Goal: Task Accomplishment & Management: Complete application form

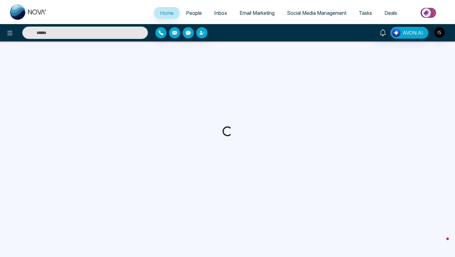
select select "*"
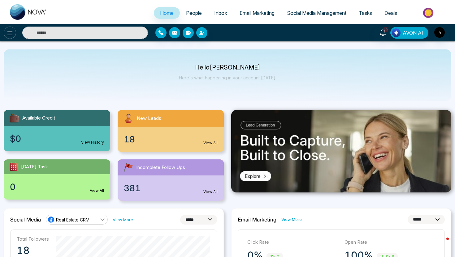
click at [12, 33] on icon at bounding box center [9, 32] width 7 height 7
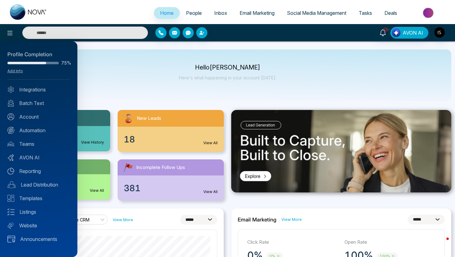
click at [28, 189] on div "Profile Completion 75% Add Info Integrations Batch Text Account Automation Team…" at bounding box center [38, 149] width 77 height 216
click at [29, 188] on link "Lead Distribution" at bounding box center [38, 184] width 63 height 7
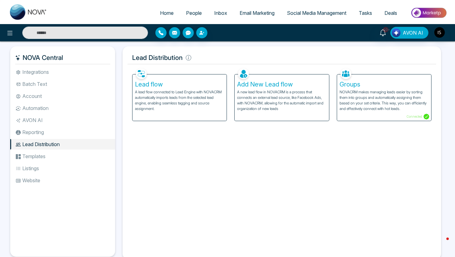
click at [321, 14] on span "Social Media Management" at bounding box center [316, 13] width 59 height 6
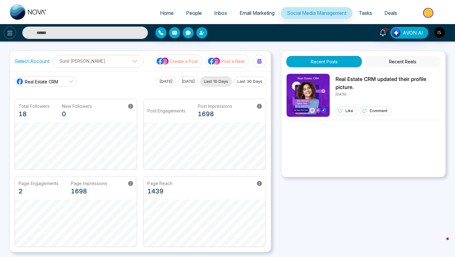
click at [9, 35] on icon at bounding box center [9, 32] width 7 height 7
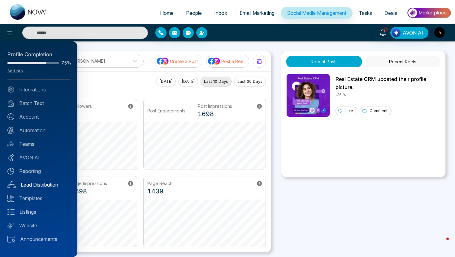
click at [42, 187] on link "Lead Distribution" at bounding box center [38, 184] width 63 height 7
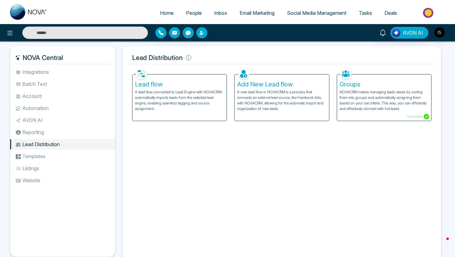
click at [149, 95] on p "A lead flow connected to Lead Engine with NOVACRM automatically imports leads f…" at bounding box center [179, 100] width 89 height 22
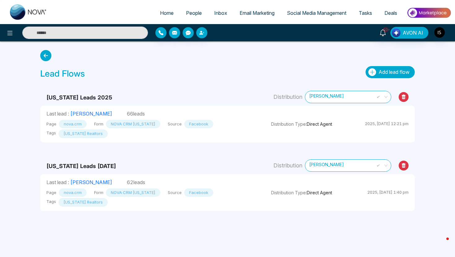
click at [392, 70] on span "Add lead flow" at bounding box center [393, 72] width 31 height 6
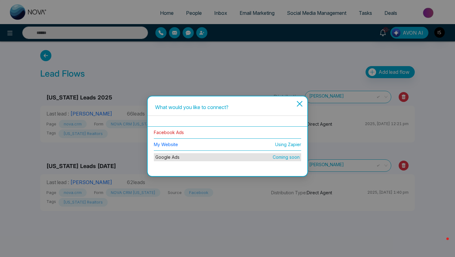
click at [175, 132] on link "Facebook Ads" at bounding box center [169, 132] width 30 height 5
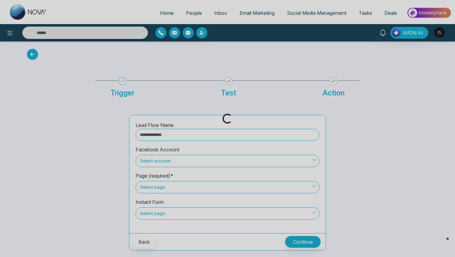
click at [175, 137] on div "Loading..." at bounding box center [227, 128] width 455 height 257
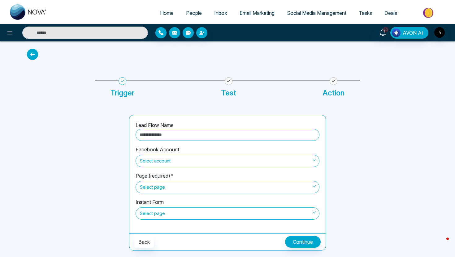
click at [175, 137] on input "text" at bounding box center [228, 135] width 184 height 12
type input "**********"
click at [170, 166] on span "Select account" at bounding box center [227, 161] width 175 height 11
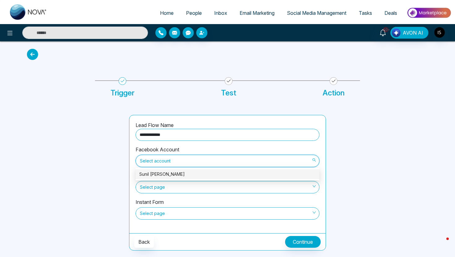
click at [170, 174] on div "Sunil Sally" at bounding box center [227, 174] width 176 height 7
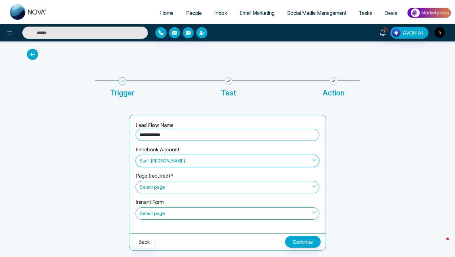
click at [167, 188] on span "Select page" at bounding box center [227, 187] width 175 height 11
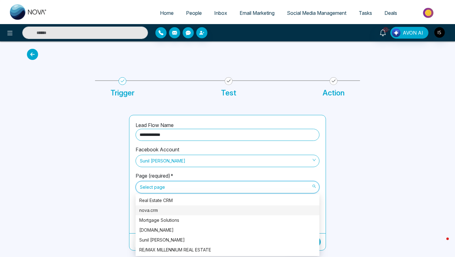
click at [161, 214] on div "nova.crm" at bounding box center [228, 211] width 184 height 10
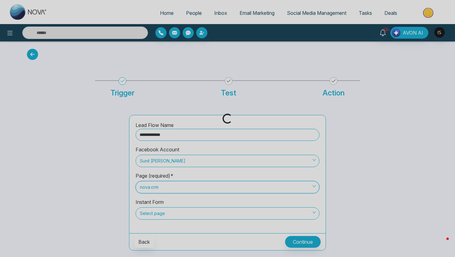
click at [161, 214] on div "Loading..." at bounding box center [227, 128] width 455 height 257
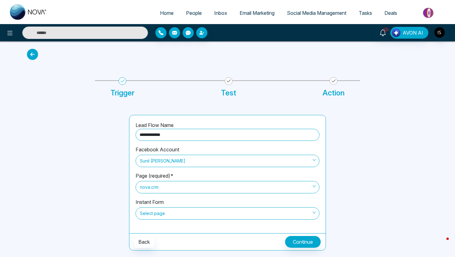
click at [161, 214] on span "Select page" at bounding box center [227, 214] width 175 height 11
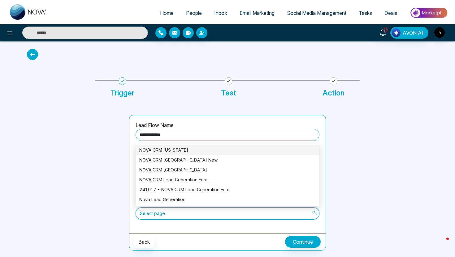
click at [177, 149] on div "NOVA CRM Florida" at bounding box center [227, 150] width 176 height 7
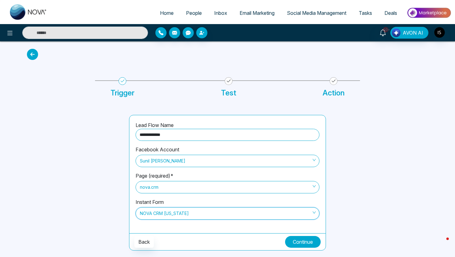
click at [294, 237] on button "Continue" at bounding box center [303, 242] width 36 height 12
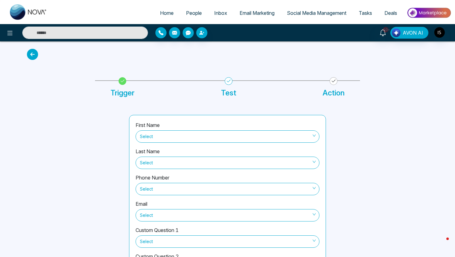
click at [194, 144] on div "First Name Select" at bounding box center [228, 135] width 184 height 26
click at [192, 139] on span "Select" at bounding box center [227, 137] width 175 height 11
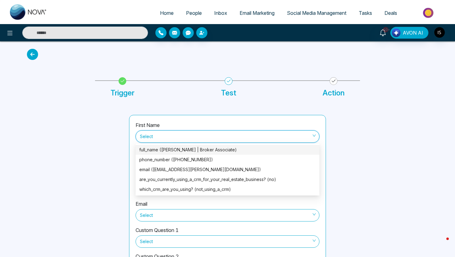
click at [185, 153] on div "full_name (Roraima Yoda P.A | Broker Associate)" at bounding box center [227, 150] width 176 height 7
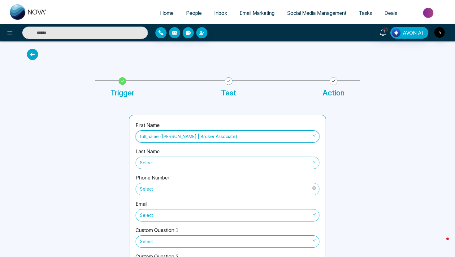
click at [169, 189] on span "Select" at bounding box center [227, 189] width 175 height 11
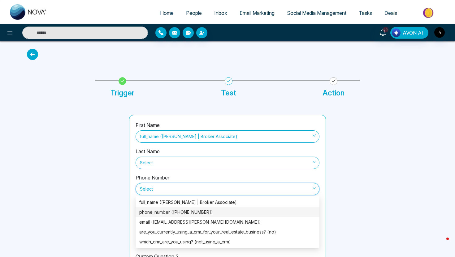
click at [164, 215] on div "phone_number (+13057966025)" at bounding box center [227, 212] width 176 height 7
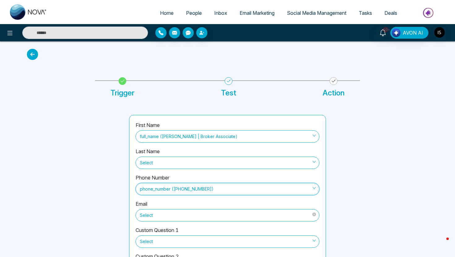
click at [161, 220] on span "Select" at bounding box center [227, 215] width 175 height 11
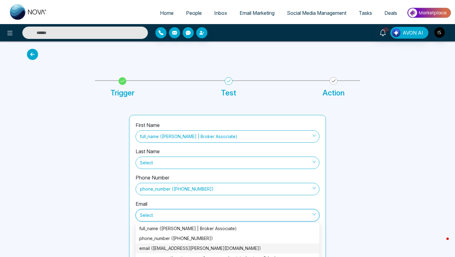
click at [159, 247] on div "email (roraima.cabezas@gmail.com)" at bounding box center [227, 248] width 176 height 7
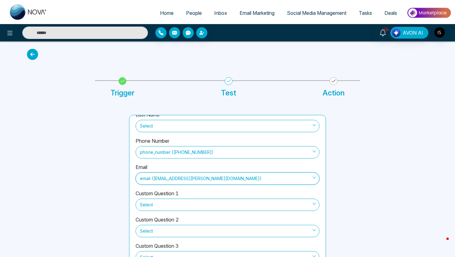
scroll to position [47, 0]
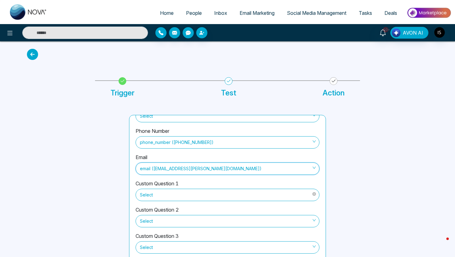
click at [169, 196] on span "Select" at bounding box center [227, 195] width 175 height 11
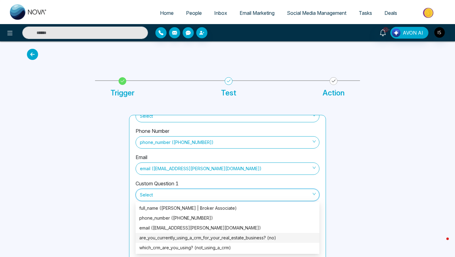
click at [160, 237] on div "are_you_currently_using_a_crm_for_your_real_estate_business? (no)" at bounding box center [227, 238] width 176 height 7
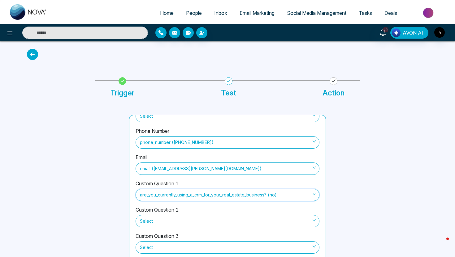
scroll to position [68, 0]
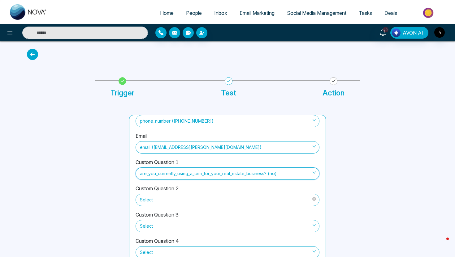
click at [157, 203] on span "Select" at bounding box center [227, 200] width 175 height 11
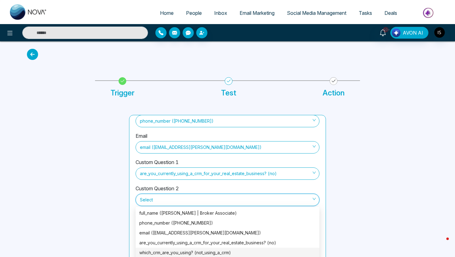
click at [157, 254] on div "which_crm_are_you_using? (not_using_a_crm)" at bounding box center [227, 253] width 176 height 7
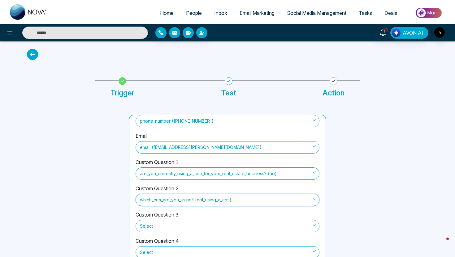
scroll to position [30, 0]
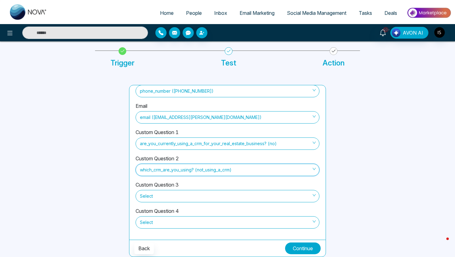
click at [293, 251] on button "Continue" at bounding box center [303, 249] width 36 height 12
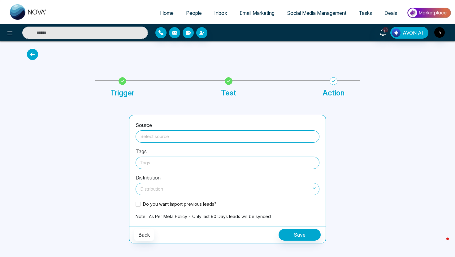
scroll to position [0, 0]
click at [215, 139] on input "search" at bounding box center [227, 135] width 176 height 9
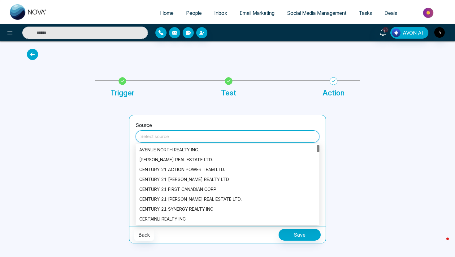
type input "*"
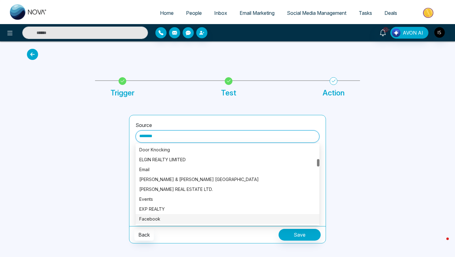
click at [180, 220] on div "Facebook" at bounding box center [227, 219] width 176 height 7
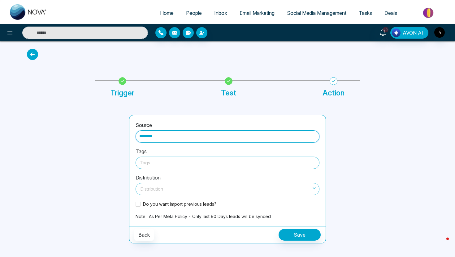
click at [166, 166] on div at bounding box center [227, 163] width 175 height 8
type input "********"
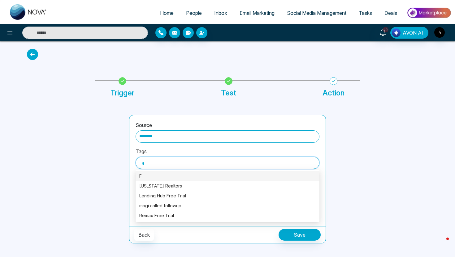
type input "**"
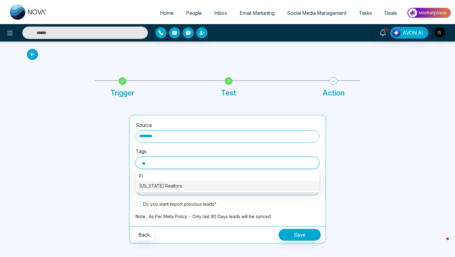
click at [161, 186] on div "Florida Realtors" at bounding box center [227, 186] width 176 height 7
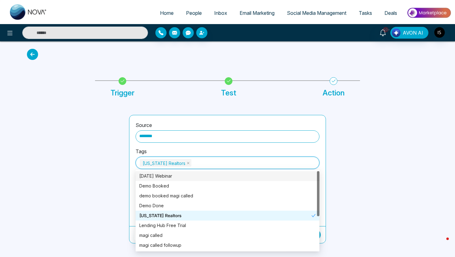
click at [119, 172] on div at bounding box center [74, 179] width 102 height 129
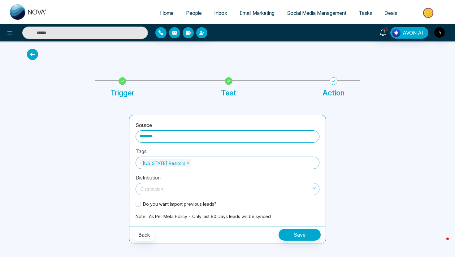
click at [155, 190] on input "search" at bounding box center [225, 188] width 172 height 9
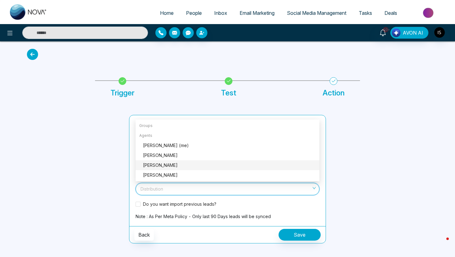
click at [160, 162] on div "Sam Nova" at bounding box center [228, 166] width 184 height 10
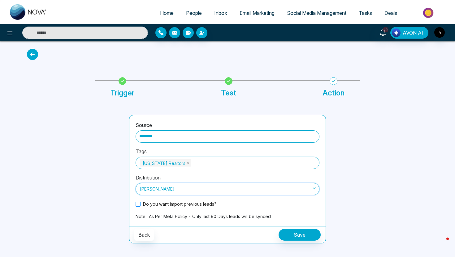
click at [137, 203] on span at bounding box center [138, 204] width 5 height 5
click at [297, 234] on button "Save" at bounding box center [300, 235] width 42 height 12
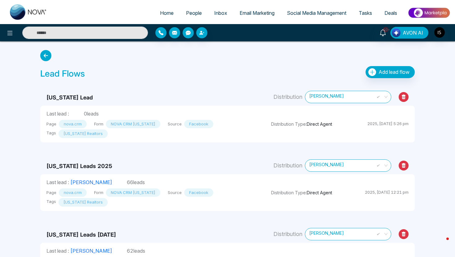
click at [189, 12] on span "People" at bounding box center [194, 13] width 16 height 6
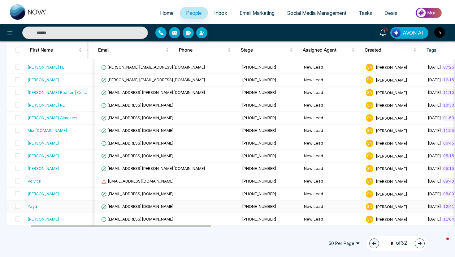
scroll to position [0, 56]
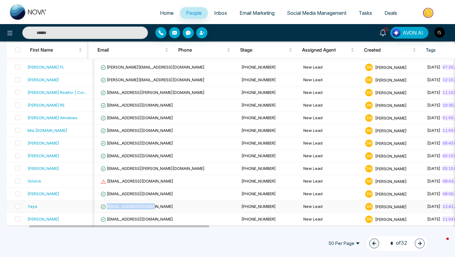
drag, startPoint x: 101, startPoint y: 208, endPoint x: 146, endPoint y: 208, distance: 45.2
click at [146, 208] on td "hello@safarihomes.ca" at bounding box center [168, 207] width 141 height 13
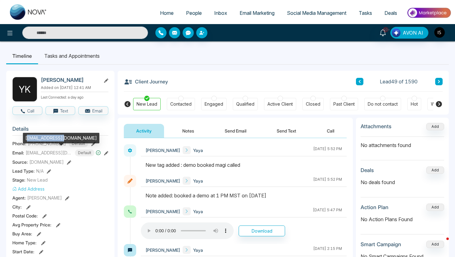
drag, startPoint x: 27, startPoint y: 137, endPoint x: 62, endPoint y: 138, distance: 35.6
click at [63, 138] on div "hello@safarihomes.ca" at bounding box center [61, 138] width 76 height 11
drag, startPoint x: 24, startPoint y: 139, endPoint x: 71, endPoint y: 141, distance: 46.2
click at [71, 141] on div "hello@safarihomes.ca" at bounding box center [61, 138] width 76 height 11
copy div "hello@safarihomes.ca"
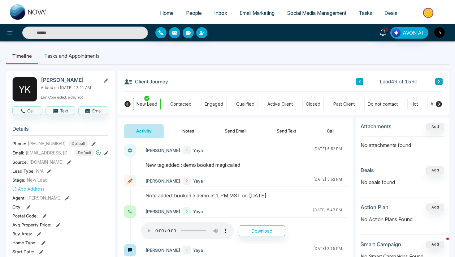
click at [439, 30] on img "button" at bounding box center [439, 32] width 11 height 11
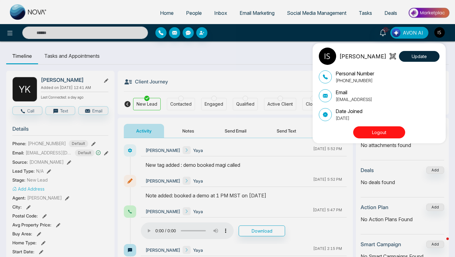
click at [393, 133] on button "Logout" at bounding box center [379, 133] width 52 height 12
